Goal: Information Seeking & Learning: Learn about a topic

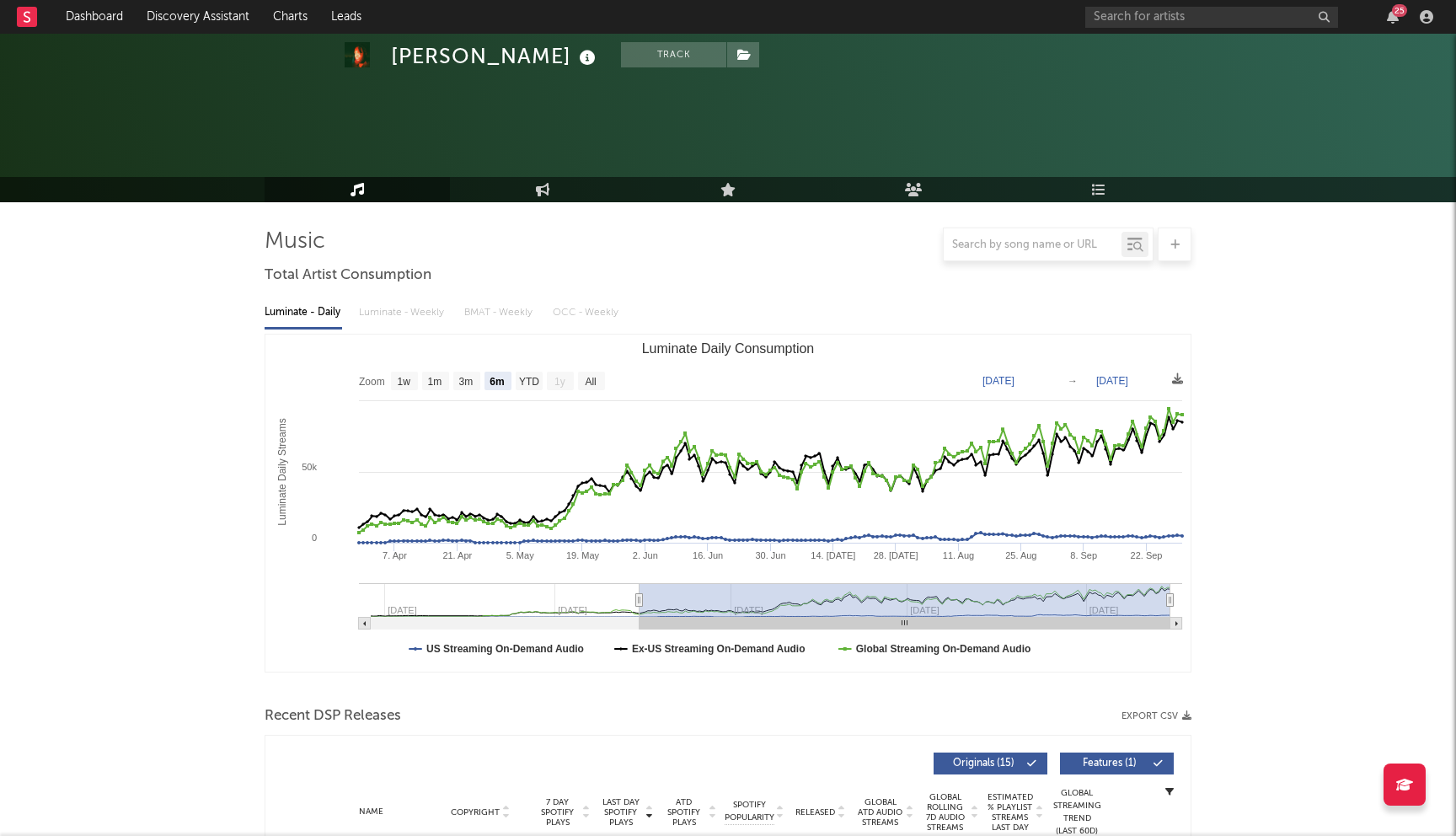
select select "6m"
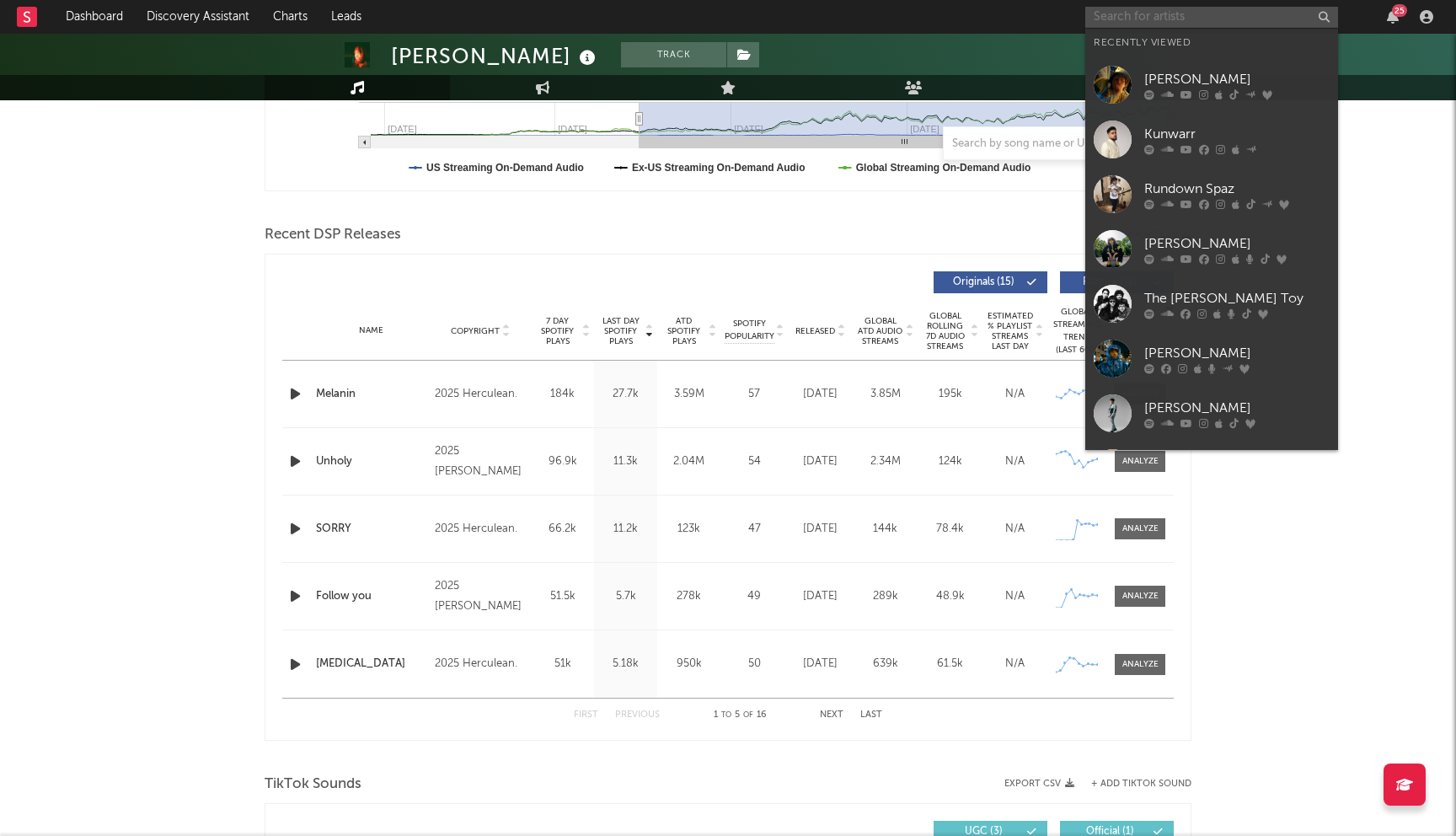
click at [1160, 24] on input "text" at bounding box center [1211, 17] width 252 height 21
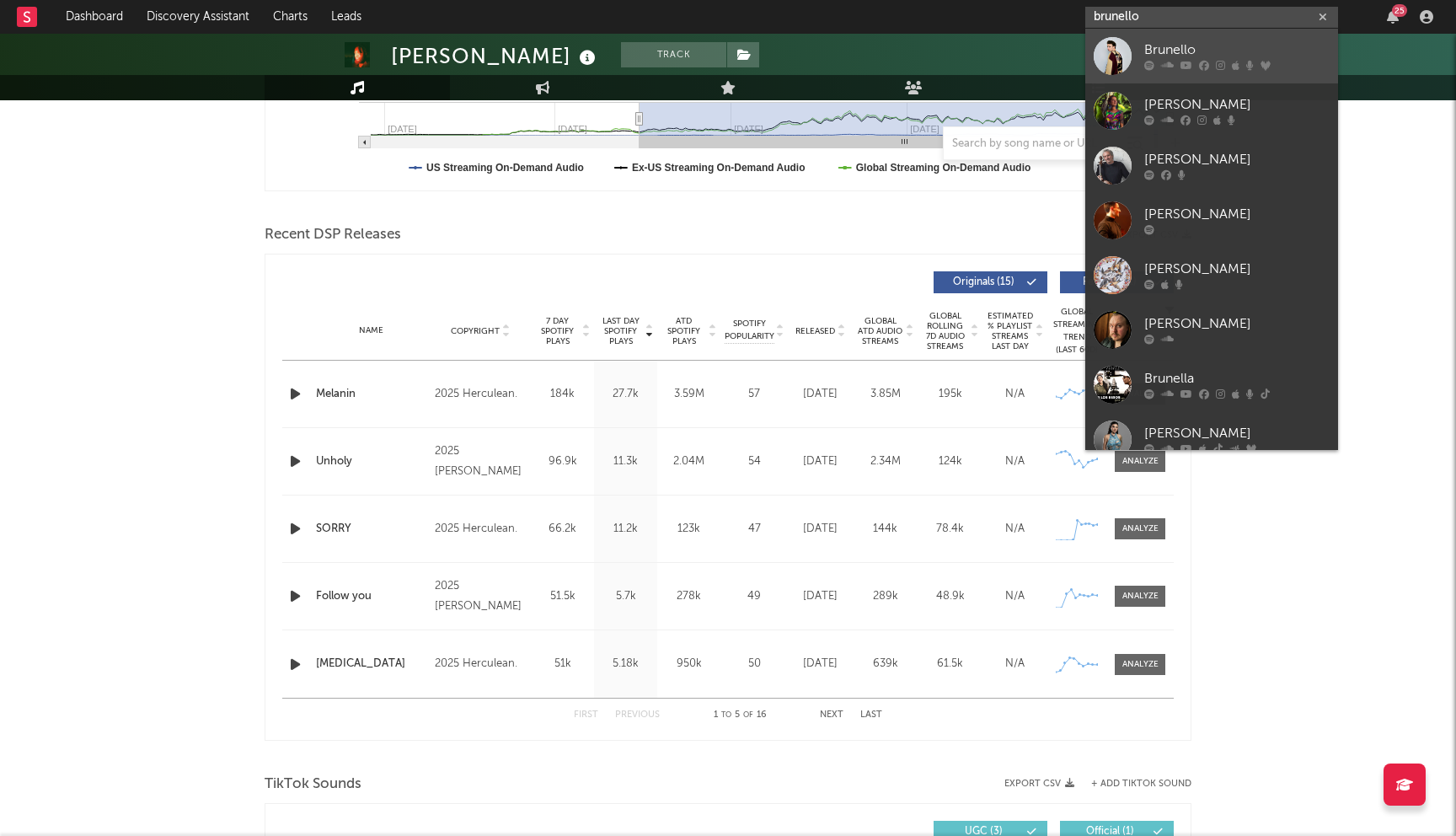
type input "brunello"
click at [1213, 49] on div "Brunello" at bounding box center [1237, 50] width 185 height 20
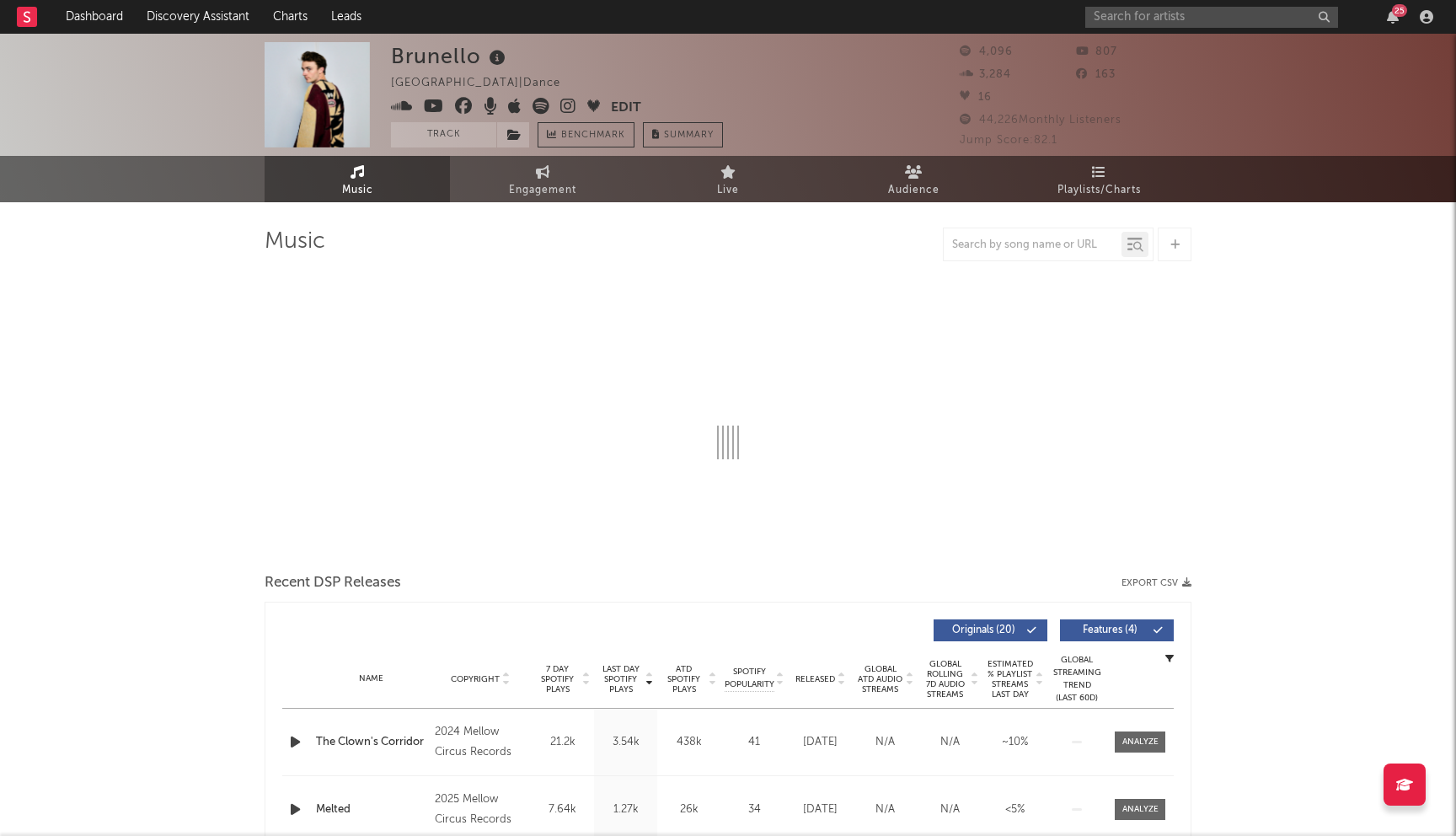
select select "1w"
